Goal: Information Seeking & Learning: Find specific fact

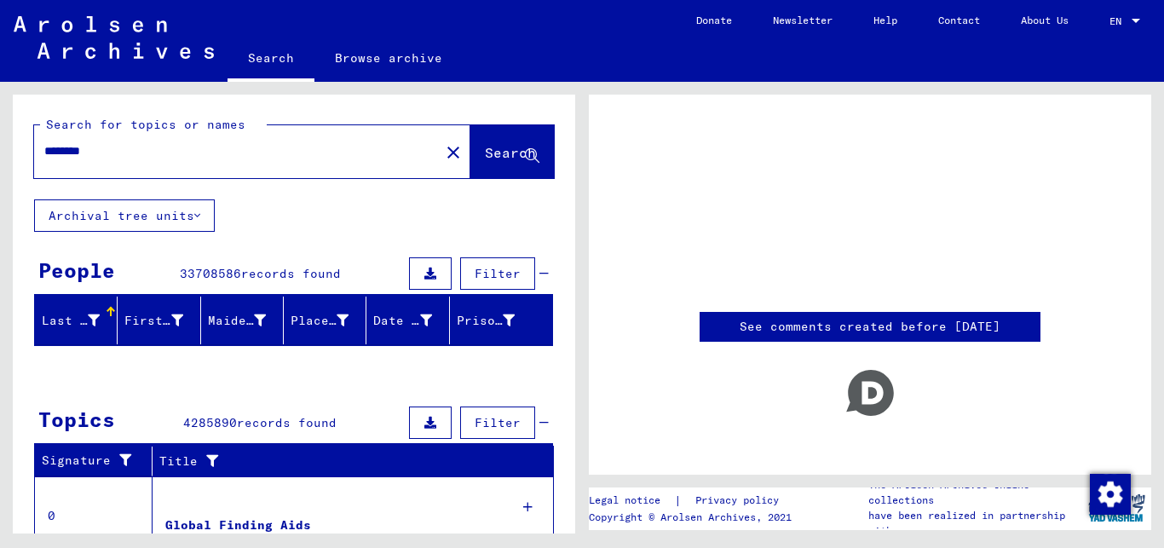
click at [766, 323] on link "See comments created before [DATE]" at bounding box center [869, 327] width 261 height 18
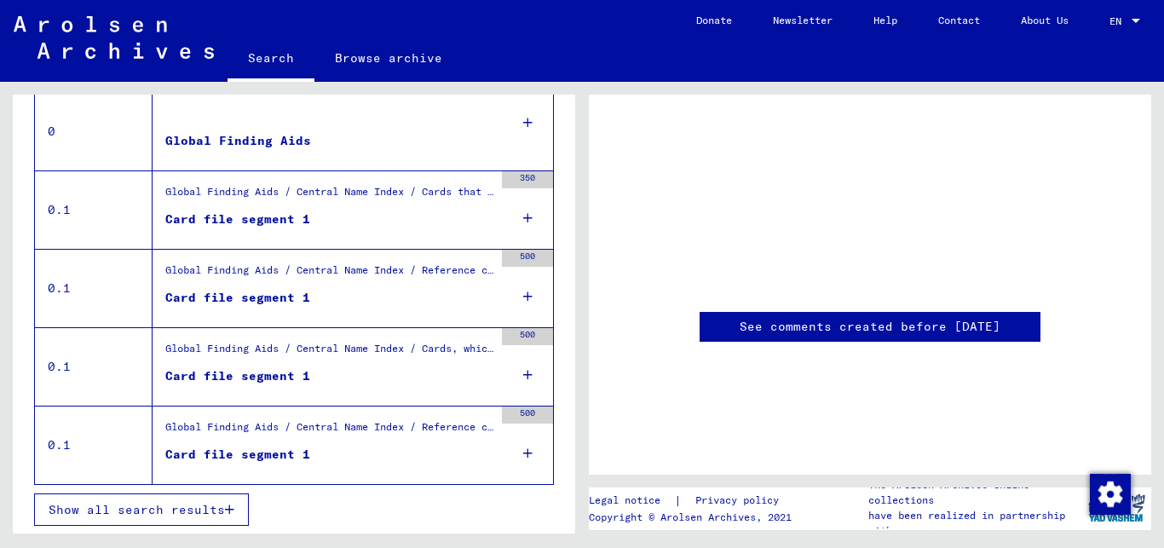
scroll to position [386, 0]
click at [170, 507] on span "Show all search results" at bounding box center [137, 507] width 176 height 15
click at [137, 513] on span "Show all search results" at bounding box center [137, 507] width 176 height 15
click at [234, 507] on icon "button" at bounding box center [229, 508] width 9 height 12
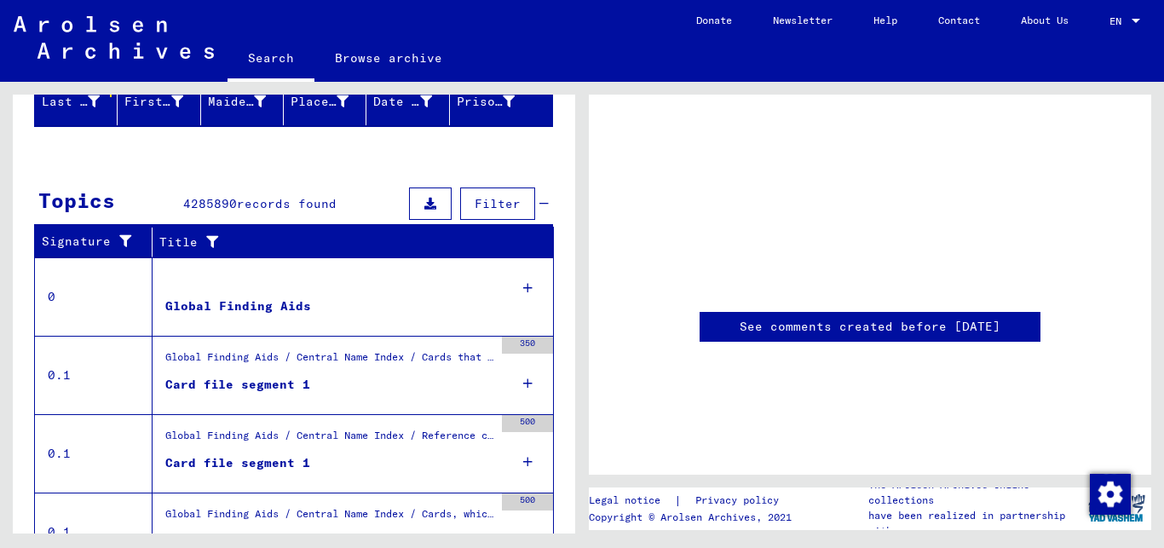
scroll to position [202, 0]
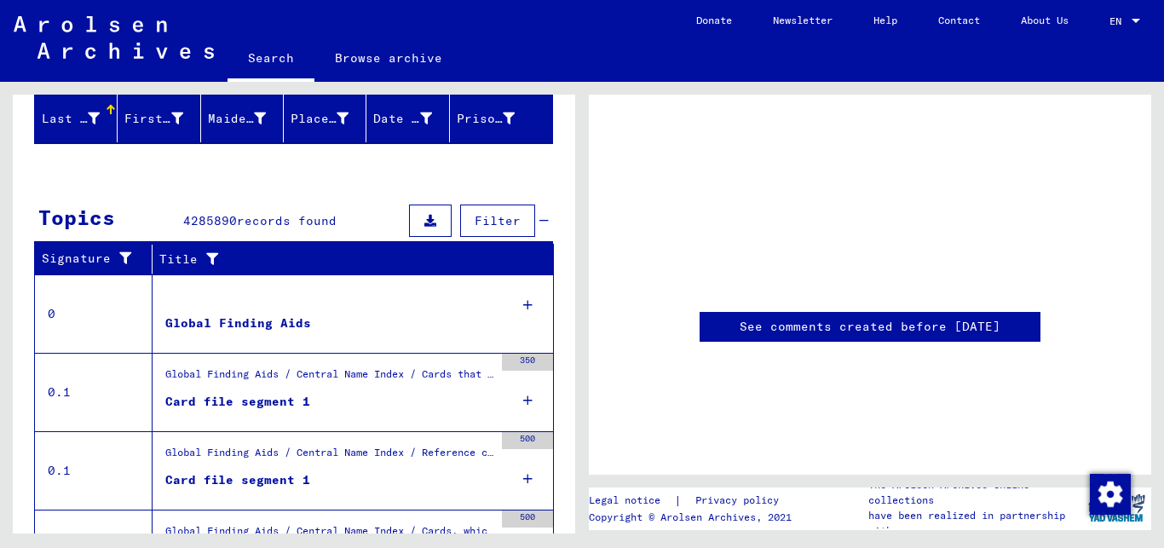
click at [243, 322] on div "Global Finding Aids" at bounding box center [238, 323] width 146 height 18
click at [509, 360] on div "350" at bounding box center [527, 362] width 51 height 17
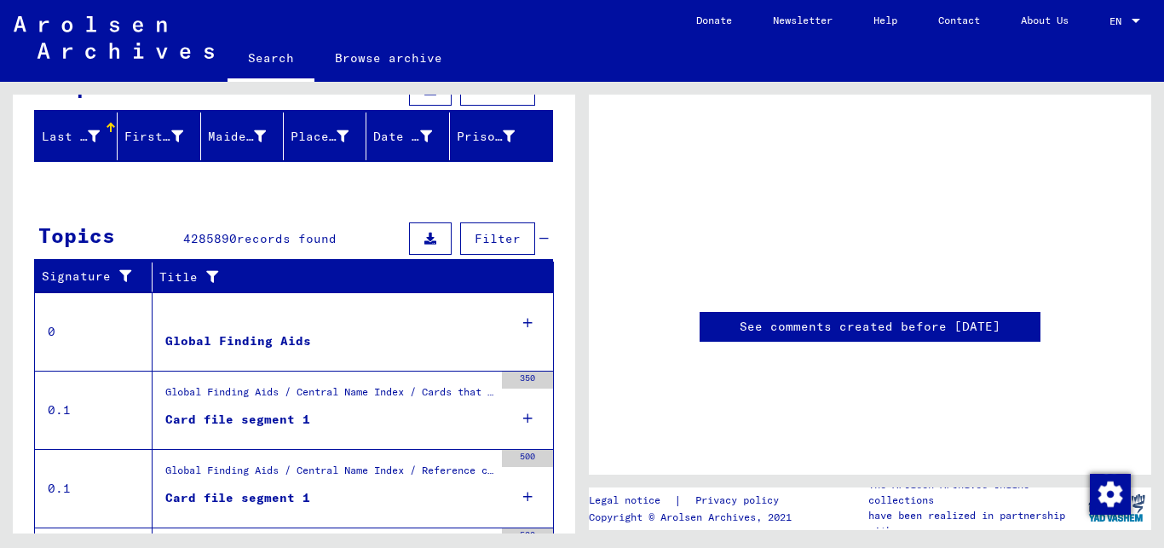
scroll to position [92, 0]
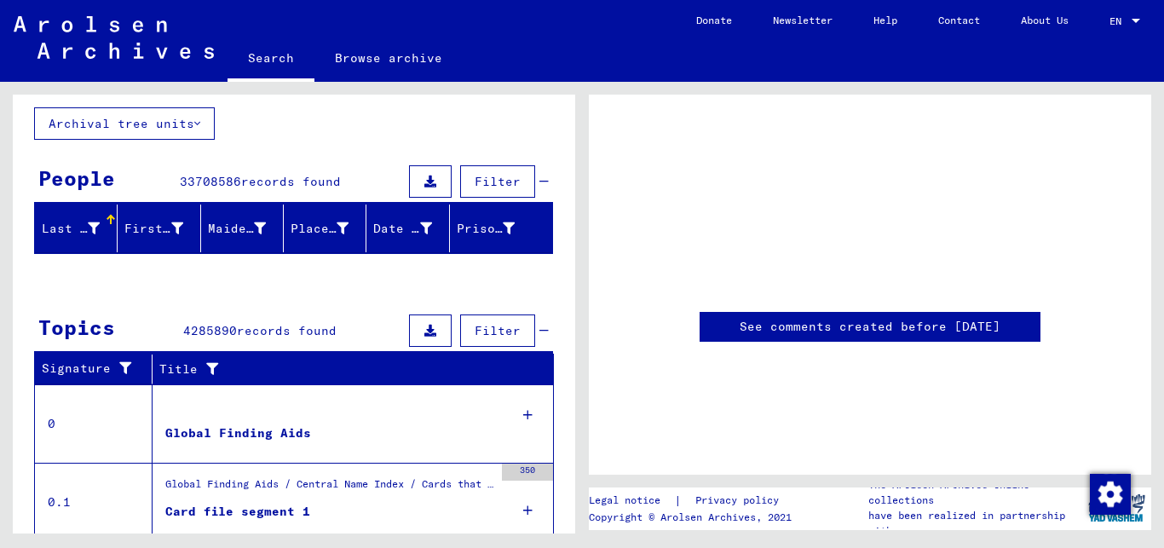
click at [409, 327] on button at bounding box center [430, 330] width 43 height 32
click at [424, 336] on icon at bounding box center [430, 331] width 12 height 12
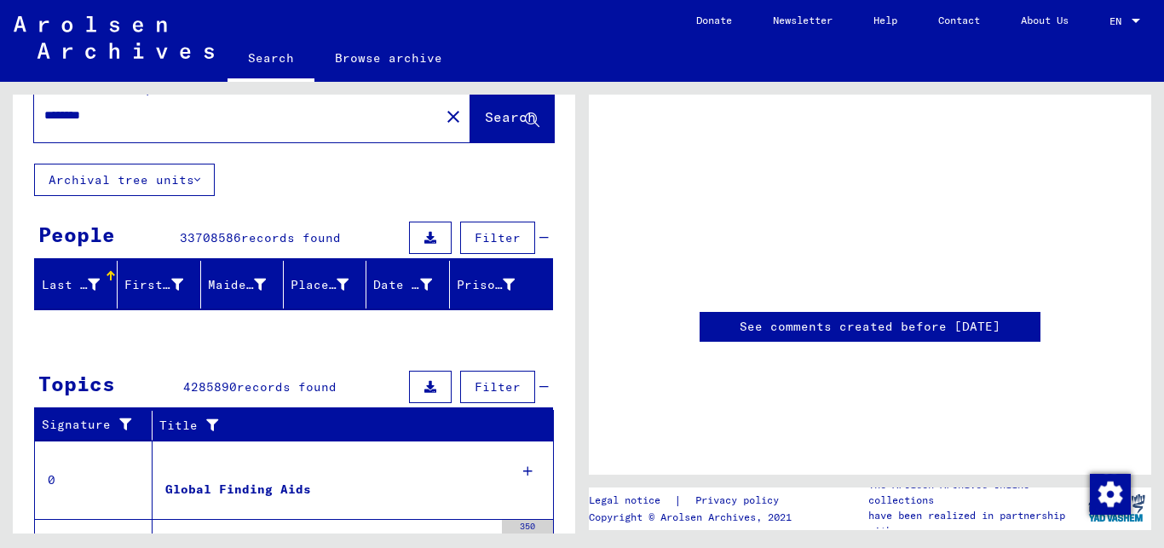
scroll to position [0, 0]
